Goal: Task Accomplishment & Management: Manage account settings

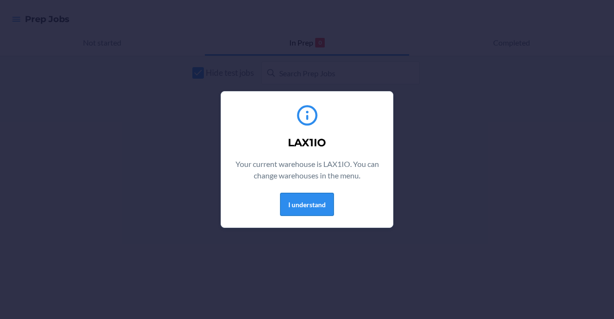
click at [298, 210] on button "I understand" at bounding box center [307, 204] width 54 height 23
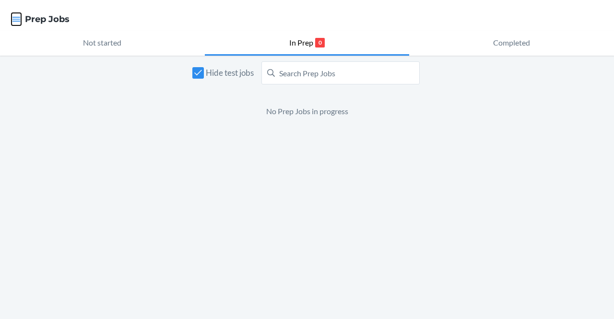
click at [12, 19] on icon "button" at bounding box center [17, 19] width 10 height 10
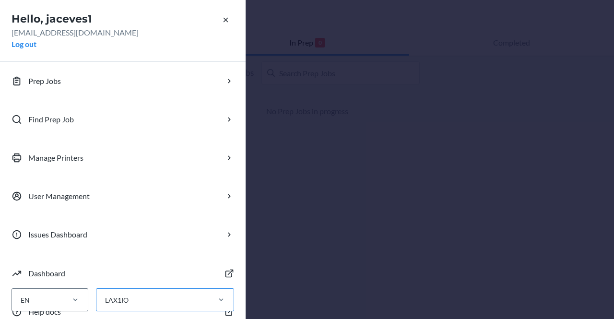
click at [150, 299] on div "LAX1IO" at bounding box center [152, 300] width 112 height 16
click at [105, 299] on input "LAX1IO" at bounding box center [104, 300] width 1 height 10
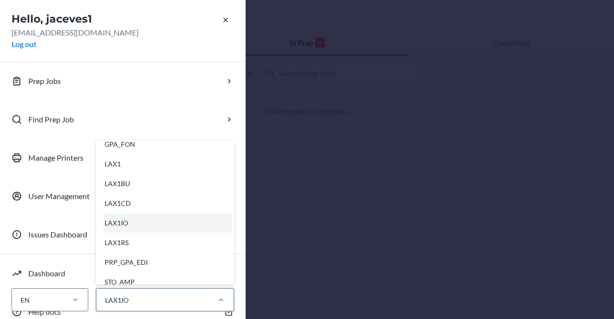
scroll to position [254, 0]
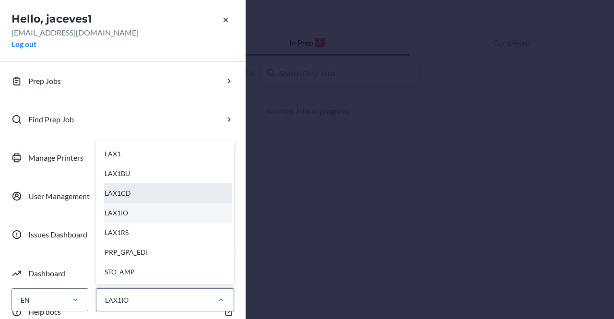
click at [137, 186] on div "LAX1CD" at bounding box center [168, 193] width 129 height 20
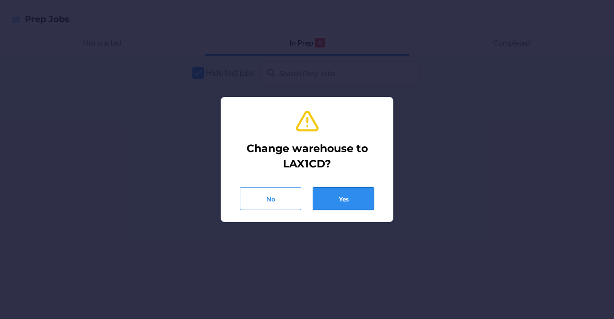
click at [338, 198] on button "Yes" at bounding box center [343, 198] width 61 height 23
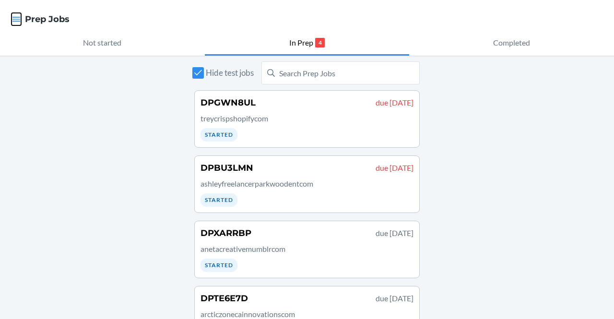
click at [14, 21] on icon "button" at bounding box center [16, 19] width 8 height 5
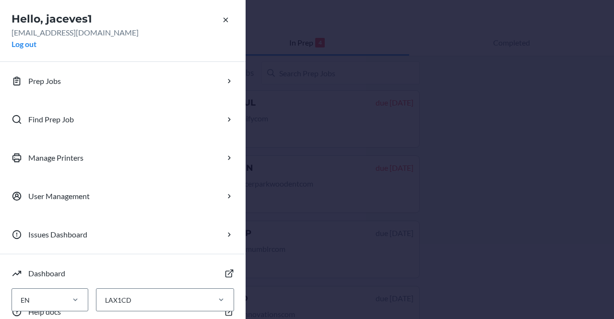
click at [472, 224] on div "Hello, jaceves1 [EMAIL_ADDRESS][DOMAIN_NAME] Log out Prep Jobs Find Prep Job Ma…" at bounding box center [307, 159] width 614 height 319
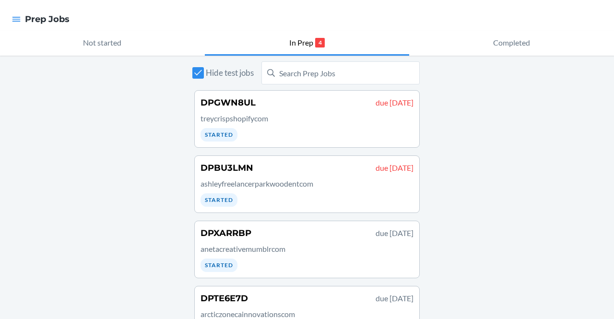
scroll to position [35, 0]
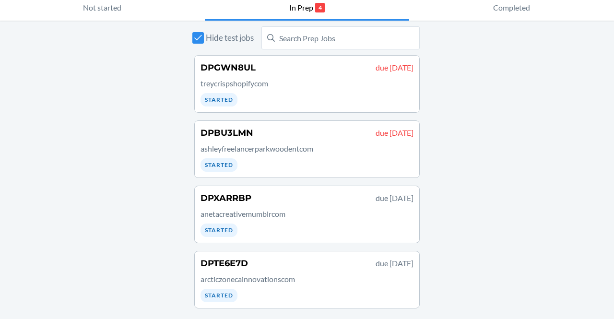
click at [312, 149] on p "ashleyfreelancerparkwoodentcom" at bounding box center [307, 149] width 213 height 12
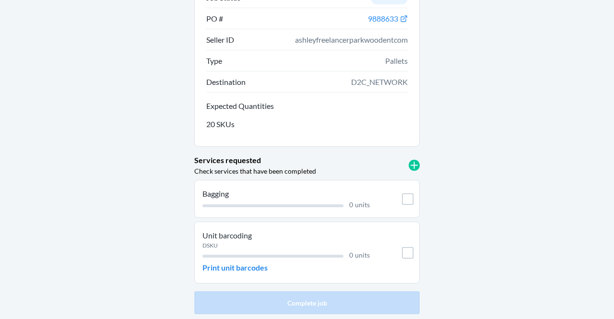
scroll to position [80, 0]
click at [248, 266] on p "Print unit barcodes" at bounding box center [235, 269] width 65 height 12
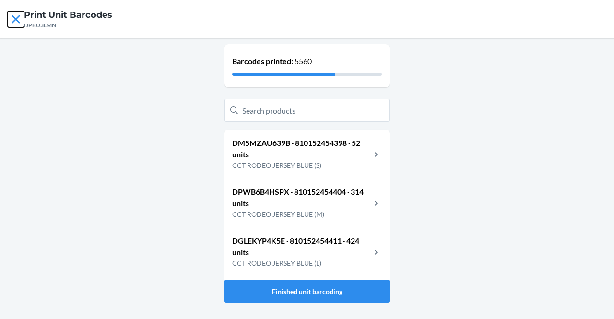
click at [19, 22] on icon at bounding box center [16, 19] width 8 height 8
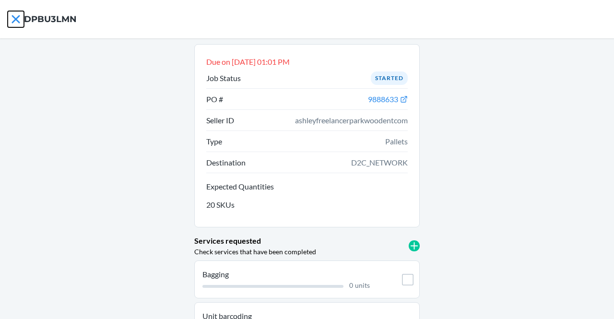
click at [14, 21] on icon at bounding box center [16, 19] width 8 height 8
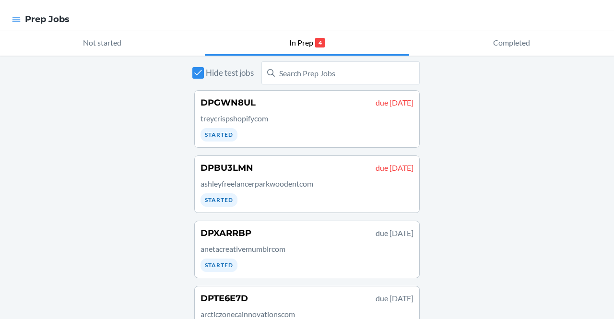
scroll to position [35, 0]
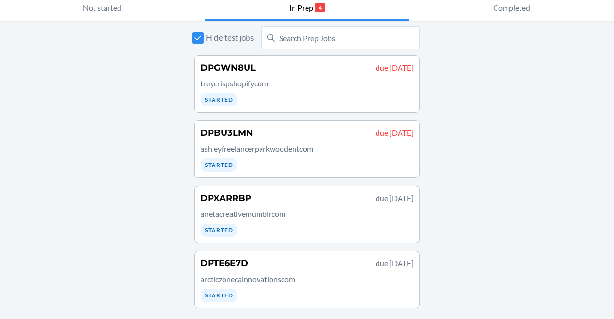
click at [260, 226] on div "DPXARRBP due [DATE] anetacreativemumblrcom Started" at bounding box center [307, 214] width 213 height 45
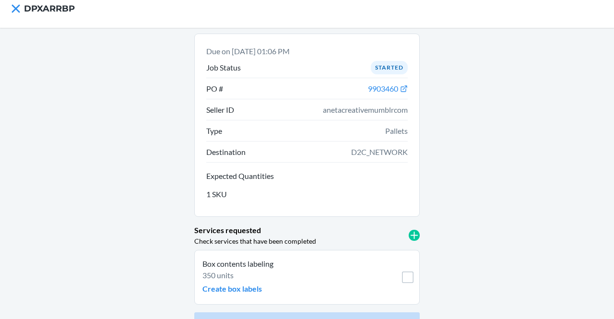
scroll to position [32, 0]
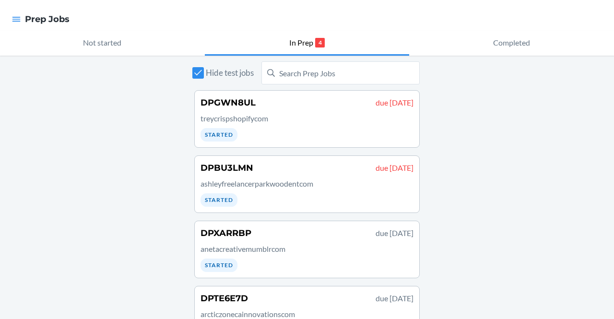
scroll to position [35, 0]
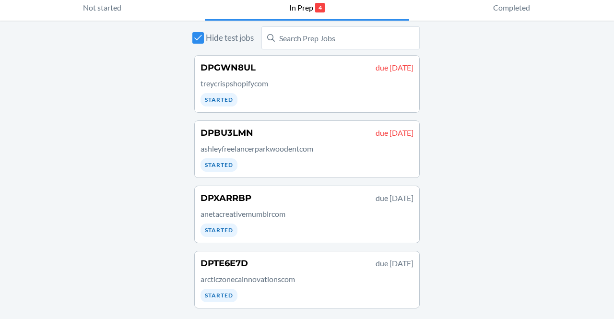
click at [294, 274] on p "arcticzonecainnovationscom" at bounding box center [307, 280] width 213 height 12
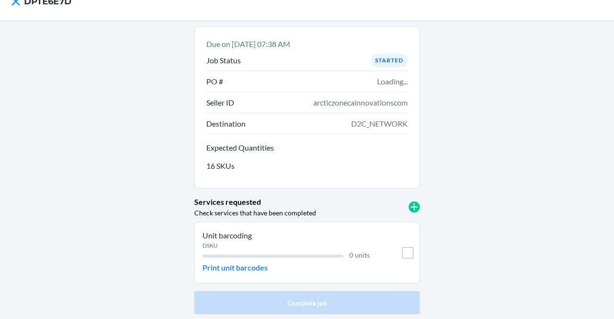
scroll to position [35, 0]
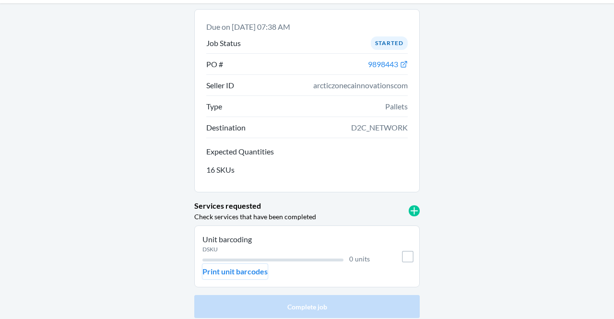
click at [246, 272] on p "Print unit barcodes" at bounding box center [235, 272] width 65 height 12
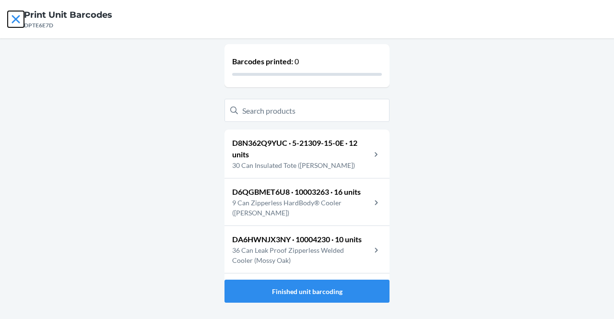
click at [13, 23] on icon at bounding box center [16, 19] width 8 height 8
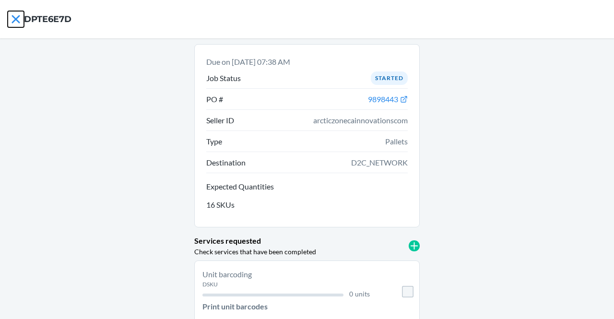
click at [13, 23] on icon at bounding box center [16, 19] width 8 height 8
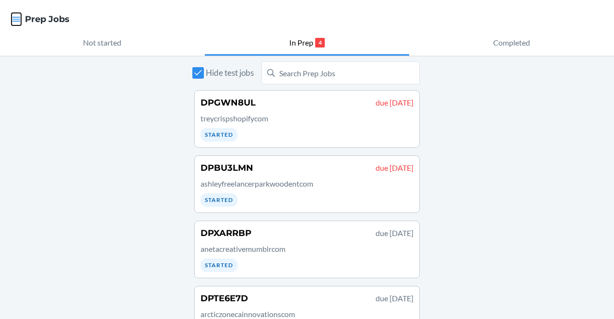
click at [13, 22] on icon "button" at bounding box center [16, 19] width 8 height 5
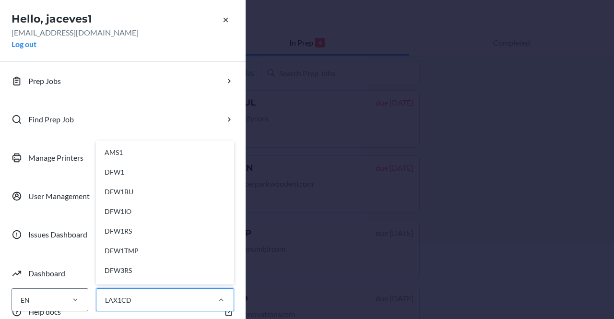
click at [151, 298] on div "LAX1CD" at bounding box center [152, 300] width 112 height 16
click at [105, 298] on input "option AMS1 focused, 1 of 28. 28 results available. Use Up and Down to choose o…" at bounding box center [104, 300] width 1 height 10
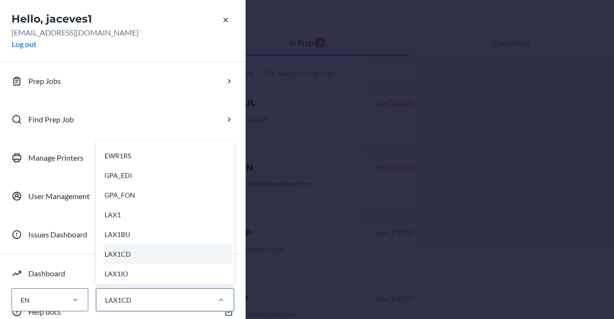
scroll to position [195, 0]
click at [134, 211] on div "LAX1" at bounding box center [168, 214] width 129 height 20
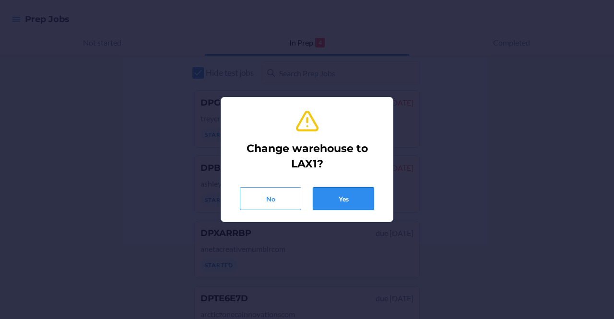
click at [345, 197] on button "Yes" at bounding box center [343, 198] width 61 height 23
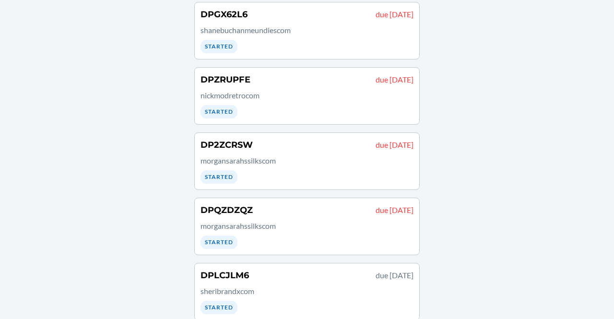
scroll to position [617, 0]
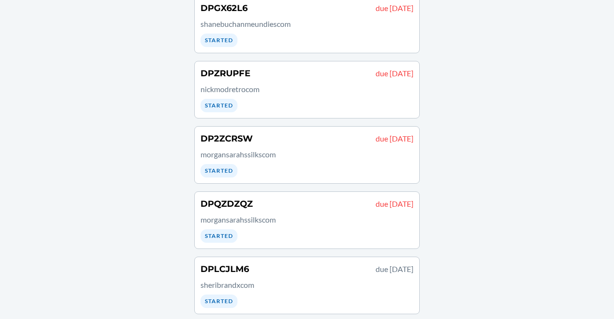
click at [257, 279] on p "sheribrandxcom" at bounding box center [307, 285] width 213 height 12
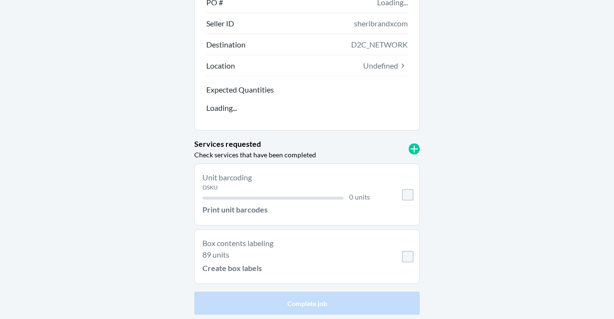
scroll to position [98, 0]
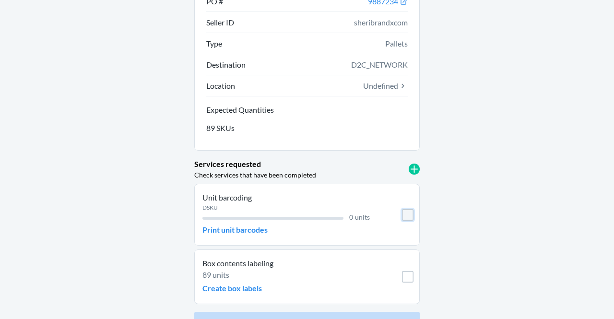
click at [408, 218] on input "checkbox" at bounding box center [408, 215] width 12 height 12
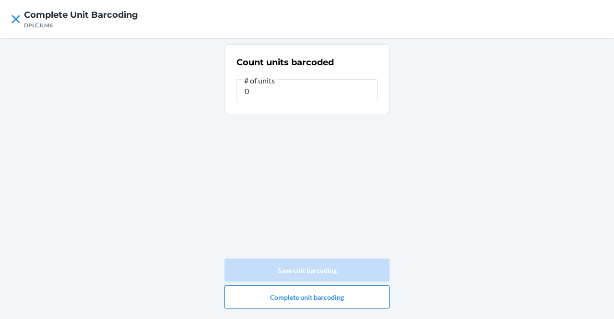
type input "0"
click at [306, 299] on button "Complete unit barcoding" at bounding box center [307, 297] width 165 height 23
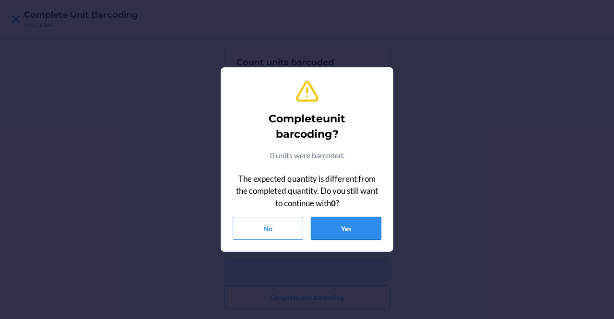
click at [337, 225] on button "Yes" at bounding box center [346, 228] width 71 height 23
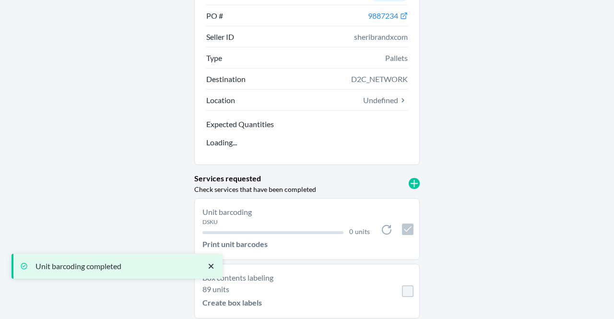
scroll to position [118, 0]
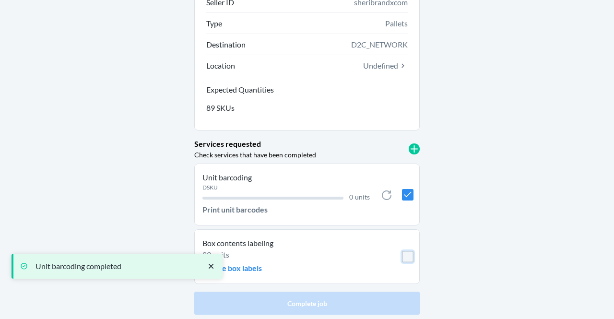
click at [406, 260] on input "checkbox" at bounding box center [408, 257] width 12 height 12
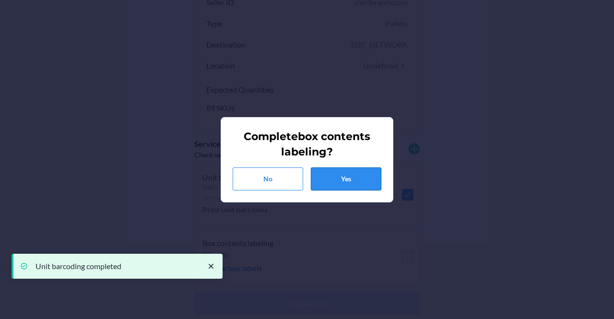
click at [349, 182] on button "Yes" at bounding box center [346, 179] width 71 height 23
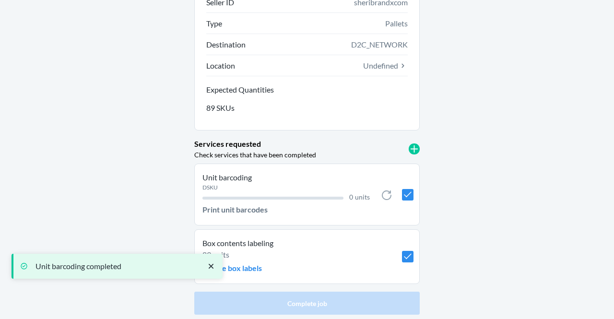
checkbox input "true"
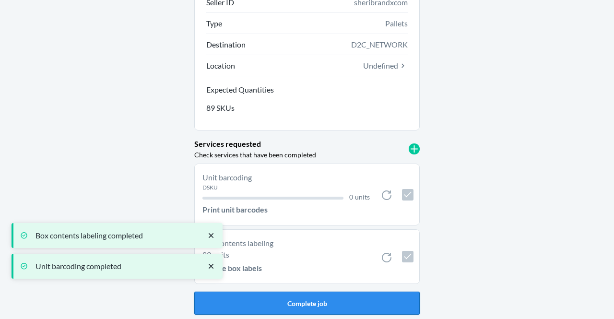
click at [320, 300] on button "Complete job" at bounding box center [307, 303] width 226 height 23
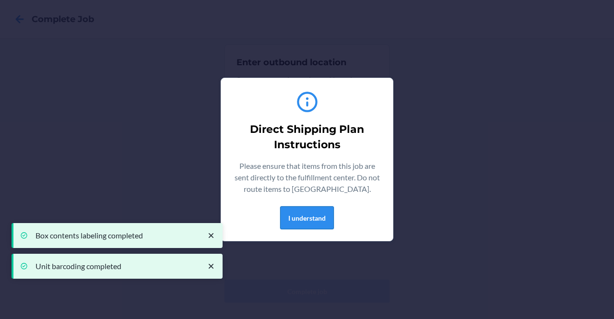
click at [324, 217] on button "I understand" at bounding box center [307, 217] width 54 height 23
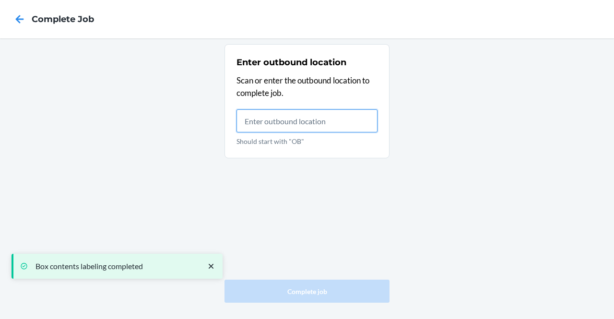
click at [257, 130] on input "Should start with "OB"" at bounding box center [307, 120] width 141 height 23
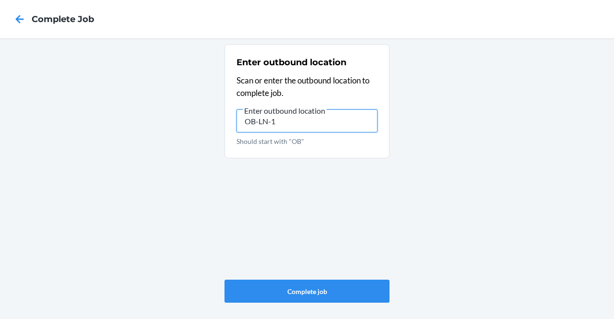
type input "OB-LN-1"
click at [280, 120] on input "OB-LN-1" at bounding box center [307, 120] width 141 height 23
click at [255, 124] on input "OB-LN-1" at bounding box center [307, 120] width 141 height 23
click at [305, 286] on button "Complete job" at bounding box center [307, 291] width 165 height 23
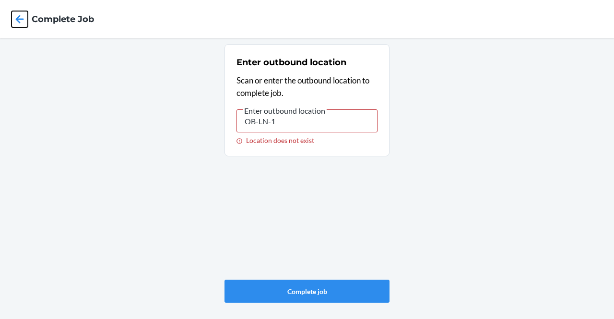
click at [23, 15] on icon at bounding box center [20, 19] width 16 height 16
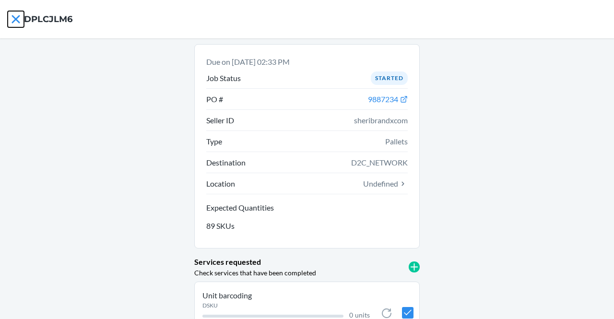
click at [20, 17] on icon at bounding box center [16, 19] width 16 height 16
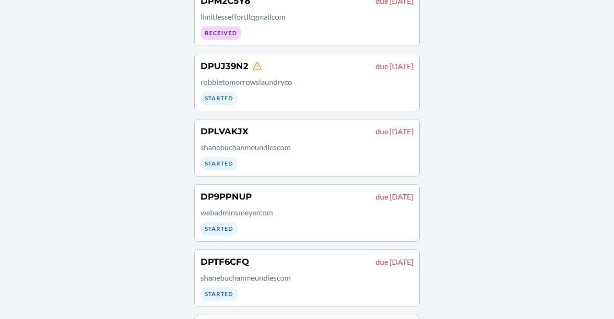
scroll to position [132, 0]
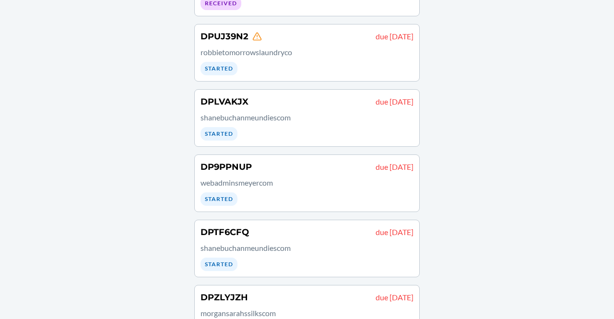
click at [330, 121] on p "shanebuchanmeundiescom" at bounding box center [307, 118] width 213 height 12
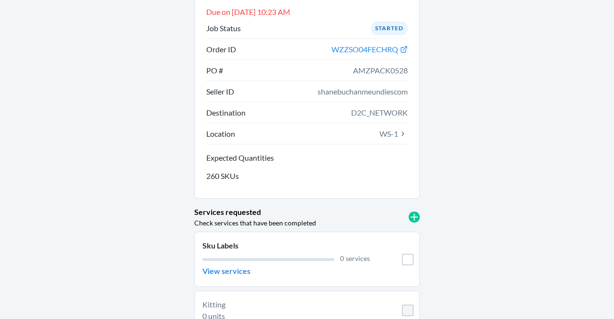
scroll to position [90, 0]
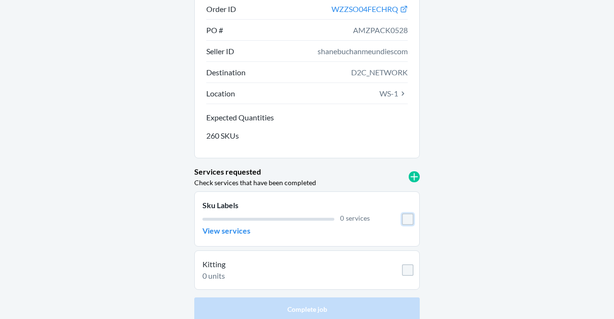
click at [402, 217] on input "checkbox" at bounding box center [408, 220] width 12 height 12
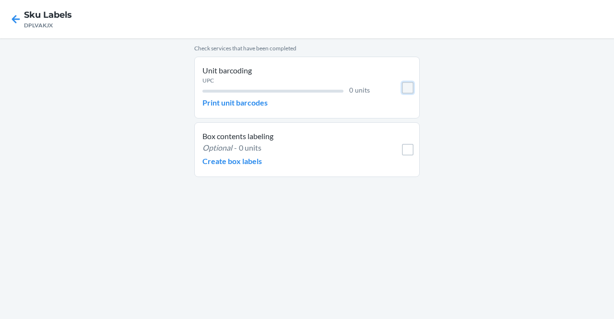
click at [407, 85] on input "checkbox" at bounding box center [408, 88] width 12 height 12
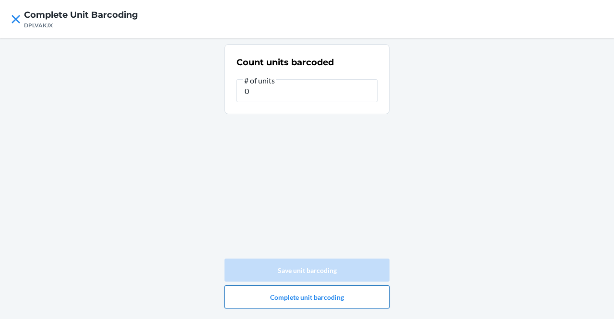
type input "0"
click at [290, 305] on button "Complete unit barcoding" at bounding box center [307, 297] width 165 height 23
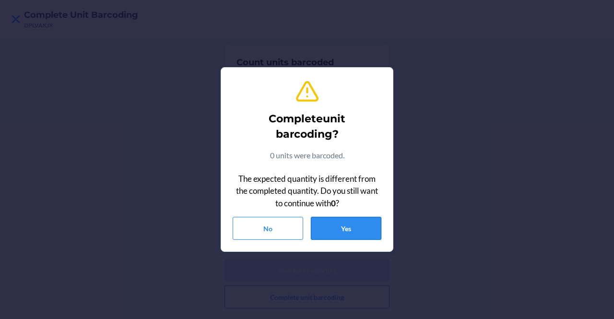
click at [344, 233] on button "Yes" at bounding box center [346, 228] width 71 height 23
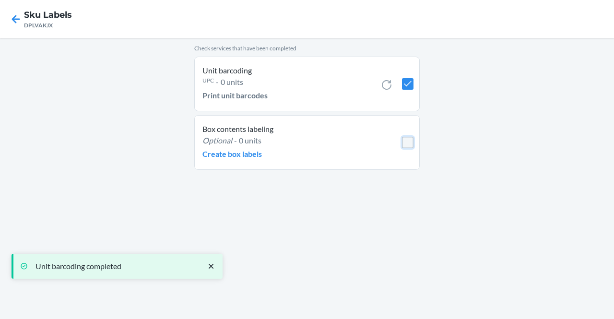
click at [404, 137] on input "checkbox" at bounding box center [408, 143] width 12 height 12
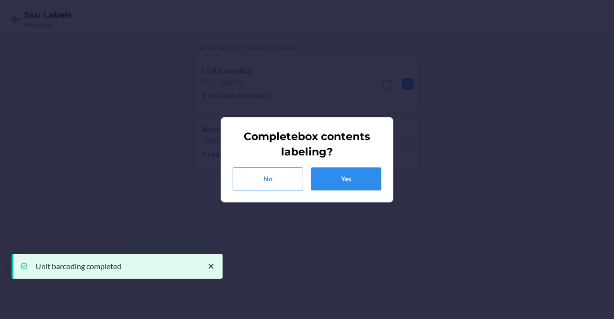
click at [335, 194] on section "Complete box contents labeling ? No Yes" at bounding box center [307, 159] width 173 height 85
click at [336, 184] on button "Yes" at bounding box center [346, 179] width 71 height 23
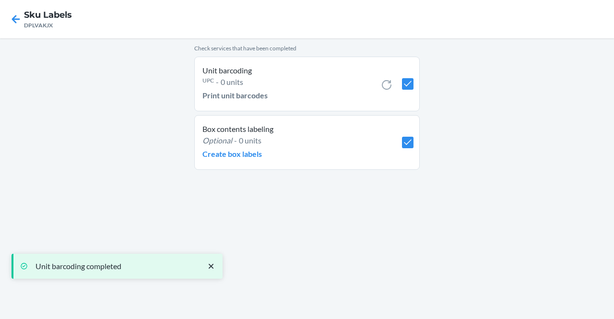
checkbox input "true"
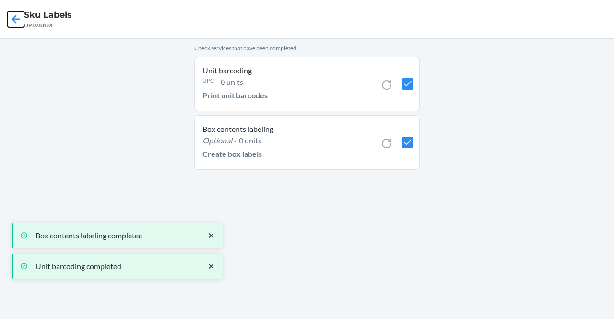
click at [9, 24] on icon at bounding box center [16, 19] width 16 height 16
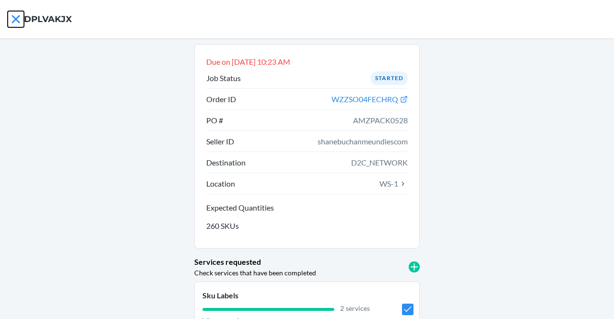
click at [14, 23] on icon at bounding box center [16, 19] width 16 height 16
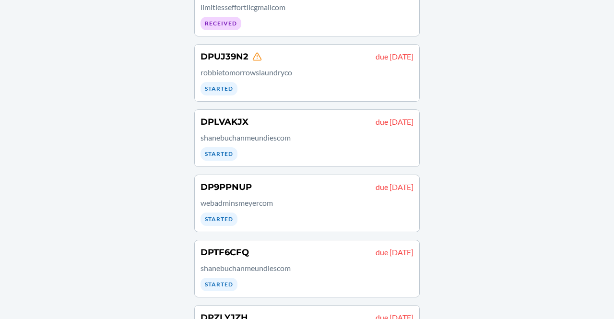
scroll to position [110, 0]
drag, startPoint x: 130, startPoint y: 67, endPoint x: 344, endPoint y: 189, distance: 246.5
click at [344, 189] on div "DP9PPNUP due [DATE]" at bounding box center [307, 188] width 213 height 12
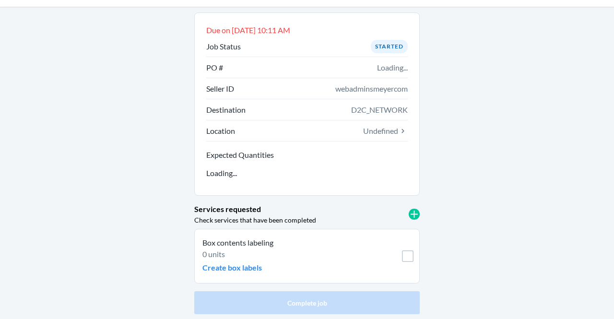
scroll to position [53, 0]
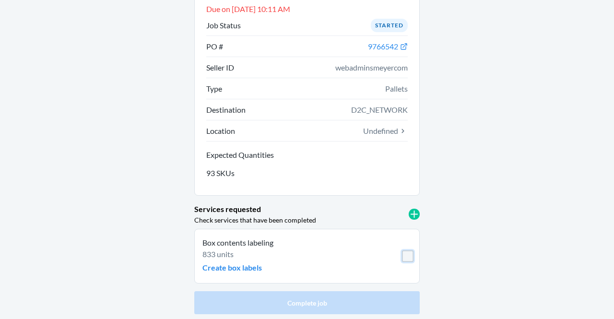
click at [402, 257] on input "checkbox" at bounding box center [408, 257] width 12 height 12
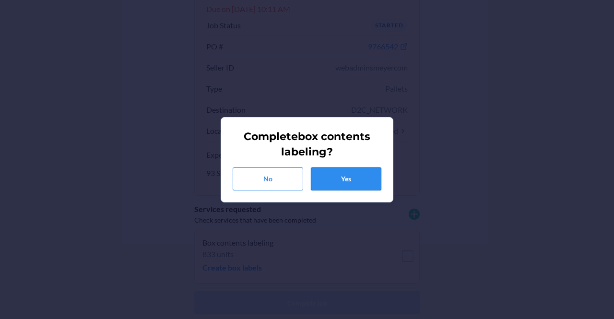
click at [342, 179] on button "Yes" at bounding box center [346, 179] width 71 height 23
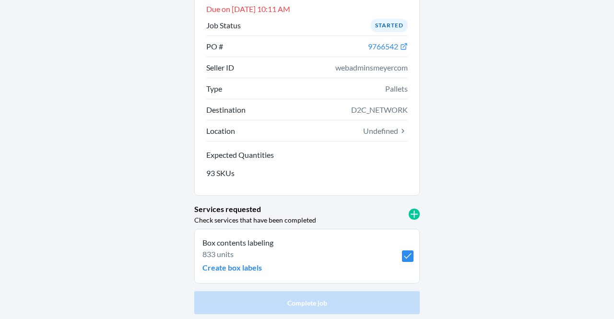
checkbox input "true"
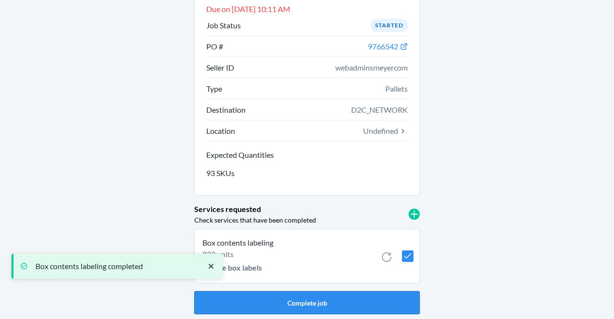
click at [310, 304] on button "Complete job" at bounding box center [307, 302] width 226 height 23
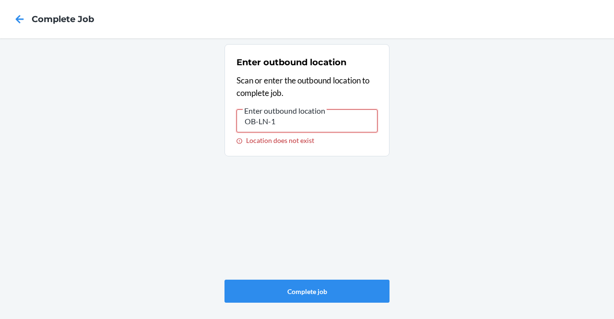
click at [278, 127] on input "OB-LN-1" at bounding box center [307, 120] width 141 height 23
type input "OB-LN-1"
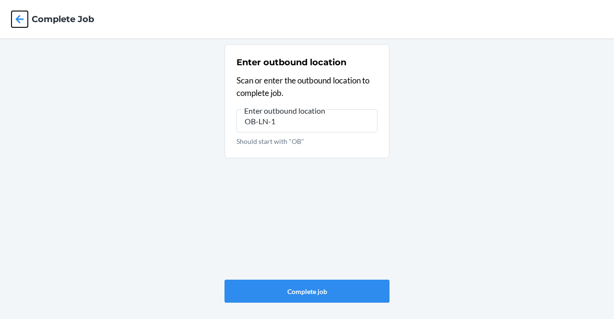
click at [23, 18] on icon at bounding box center [20, 19] width 16 height 16
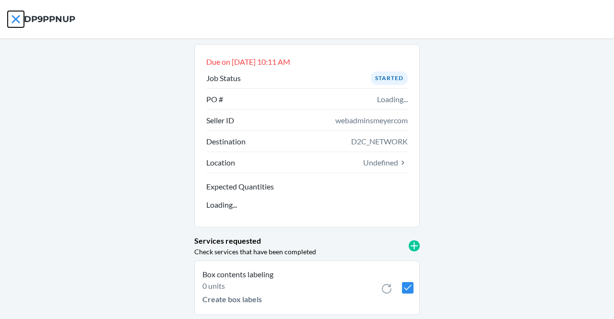
click at [19, 16] on icon at bounding box center [16, 19] width 8 height 8
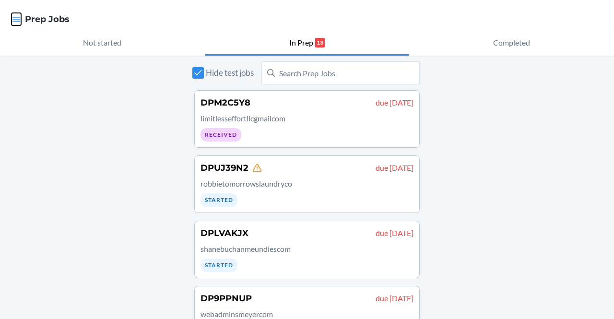
click at [18, 17] on icon "button" at bounding box center [17, 19] width 10 height 10
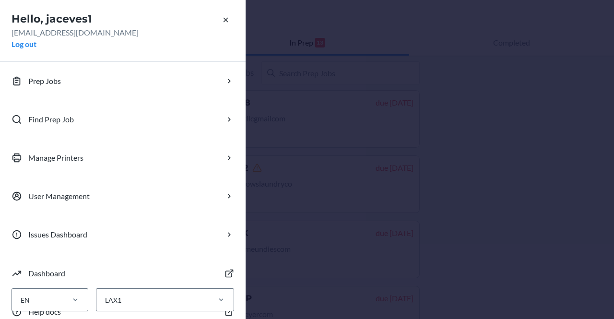
click at [452, 169] on div "Hello, jaceves1 [EMAIL_ADDRESS][DOMAIN_NAME] Log out Prep Jobs Find Prep Job Ma…" at bounding box center [307, 159] width 614 height 319
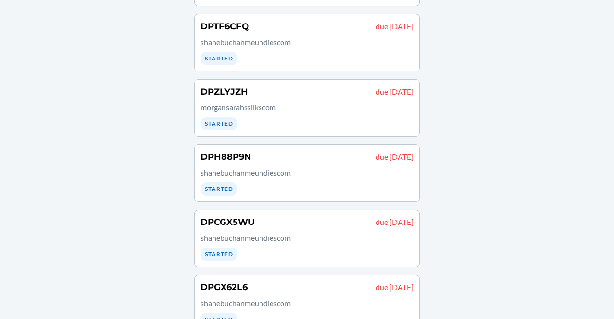
scroll to position [319, 0]
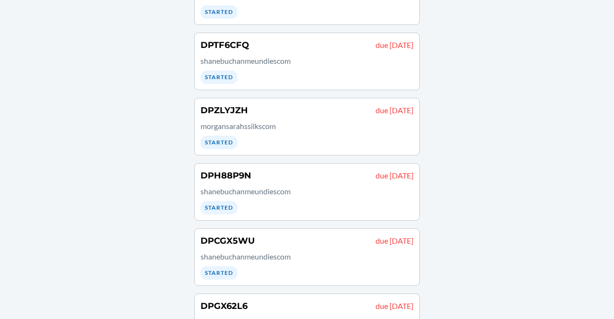
click at [332, 194] on div "DPH88P9N due [DATE] [PERSON_NAME] Started" at bounding box center [307, 191] width 213 height 45
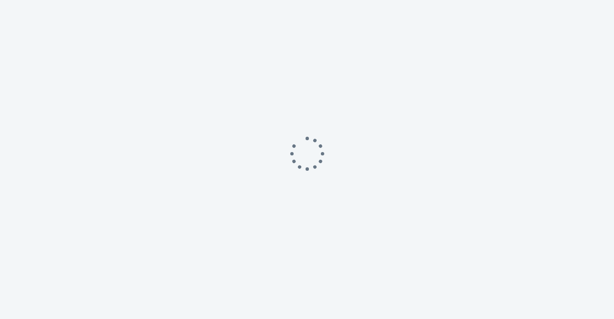
scroll to position [32, 0]
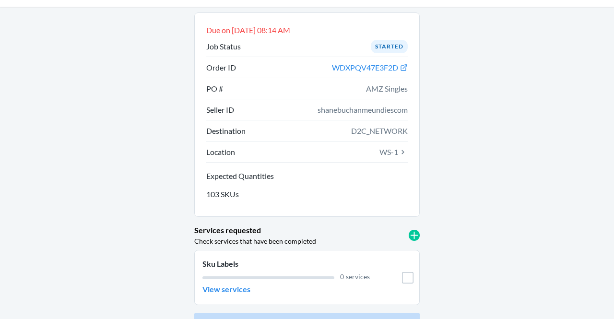
click at [386, 157] on span "WS-1" at bounding box center [394, 152] width 28 height 12
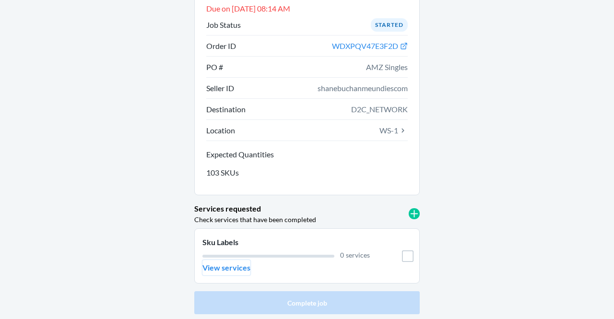
click at [222, 267] on p "View services" at bounding box center [227, 268] width 48 height 12
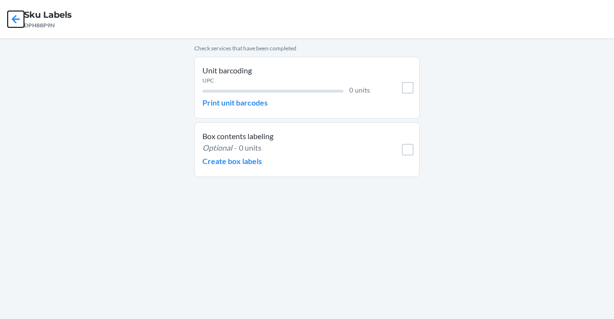
click at [12, 20] on icon at bounding box center [16, 19] width 16 height 16
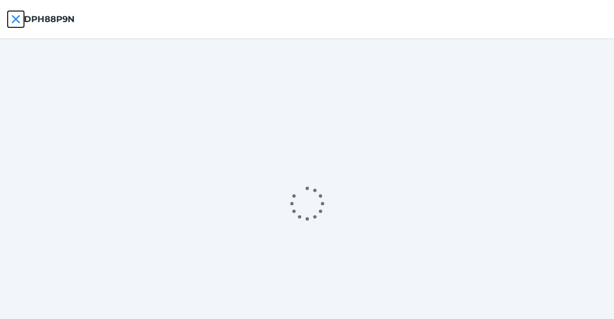
click at [12, 20] on icon at bounding box center [16, 19] width 16 height 16
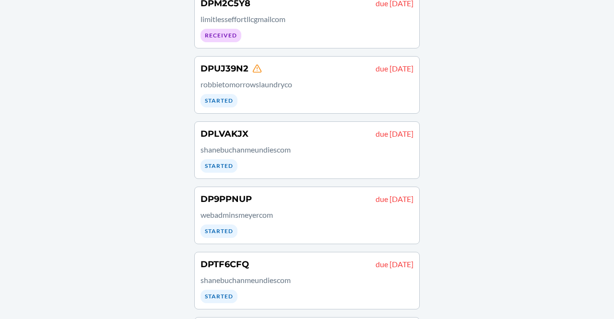
scroll to position [99, 0]
click at [309, 158] on div "DPLVAKJX due [DATE] [PERSON_NAME] Started" at bounding box center [307, 150] width 213 height 45
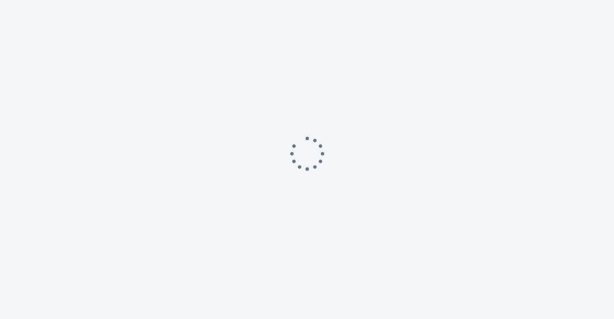
scroll to position [53, 0]
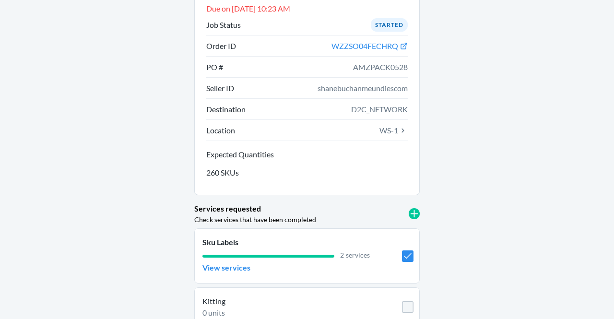
click at [23, 47] on div "Due on [DATE] 10:23 AM Job Status Started Order ID WZZSO04FECHRQ PO # AMZPACK05…" at bounding box center [307, 174] width 614 height 378
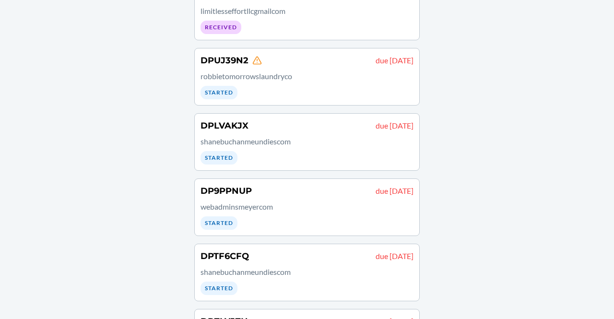
click at [298, 215] on div "DP9PPNUP due [DATE] webadminsmeyercom Started" at bounding box center [307, 207] width 213 height 45
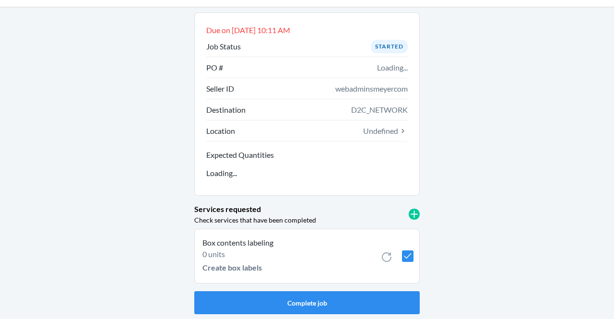
scroll to position [53, 0]
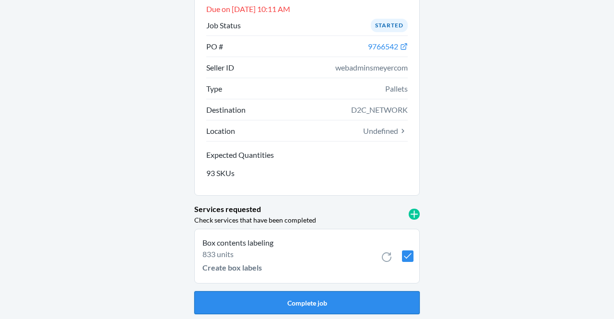
click at [311, 300] on button "Complete job" at bounding box center [307, 302] width 226 height 23
